Goal: Check status: Check status

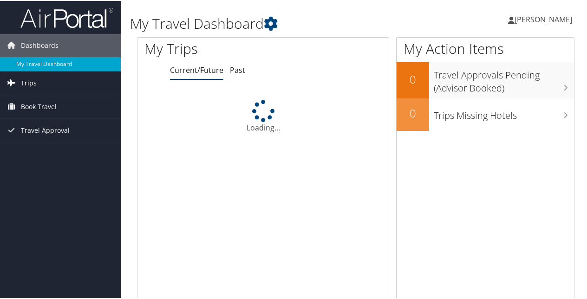
click at [26, 84] on span "Trips" at bounding box center [29, 82] width 16 height 23
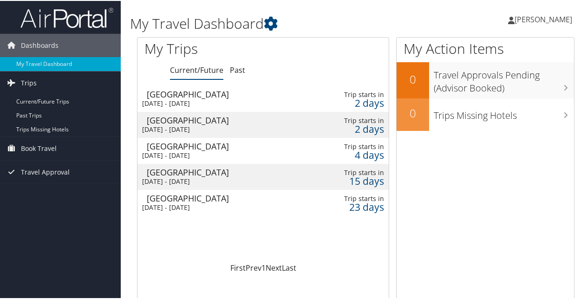
click at [263, 174] on div "[GEOGRAPHIC_DATA]" at bounding box center [224, 171] width 155 height 8
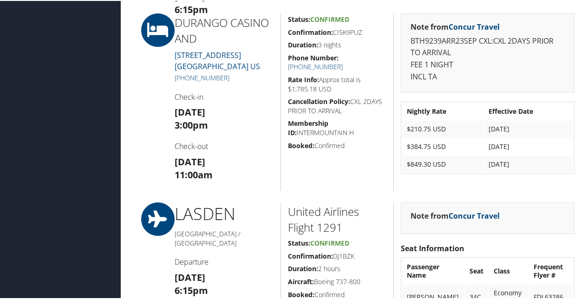
scroll to position [836, 0]
